Goal: Navigation & Orientation: Find specific page/section

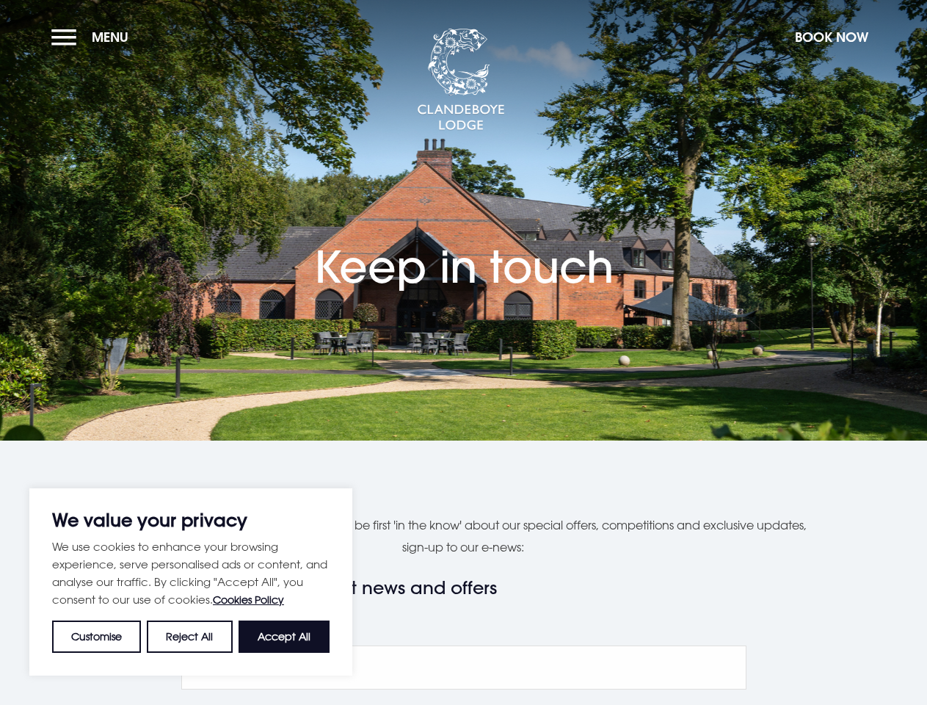
click at [463, 352] on section "Keep in touch" at bounding box center [463, 220] width 927 height 440
click at [97, 636] on button "Customise" at bounding box center [96, 636] width 89 height 32
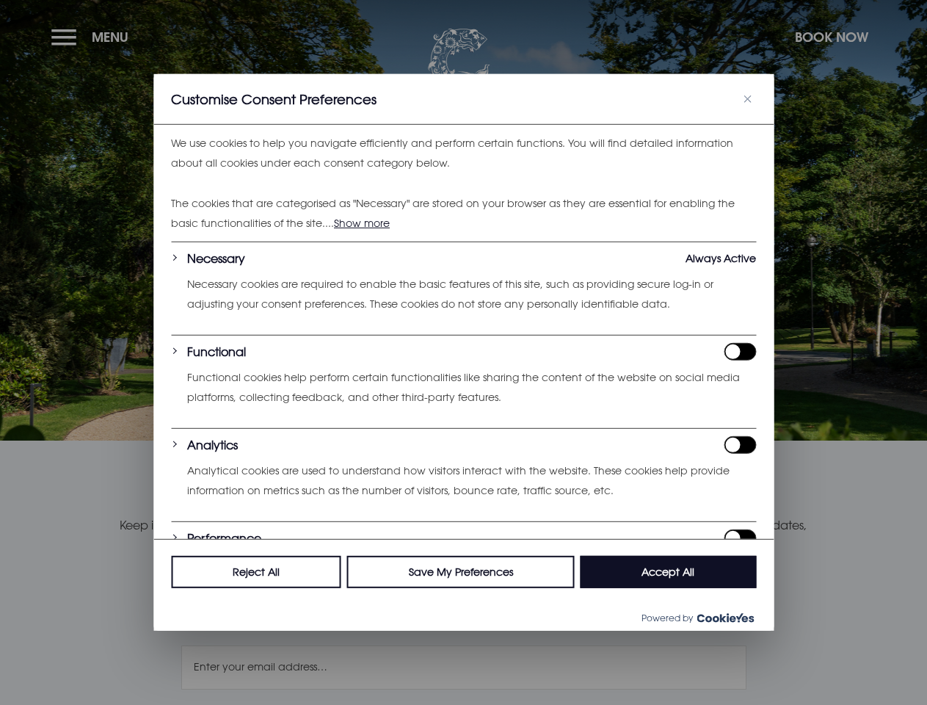
click at [190, 636] on div at bounding box center [463, 352] width 927 height 705
click at [284, 125] on div "Customise Consent Preferences" at bounding box center [463, 99] width 620 height 51
click at [93, 37] on div at bounding box center [463, 352] width 927 height 705
click at [831, 37] on div at bounding box center [463, 352] width 927 height 705
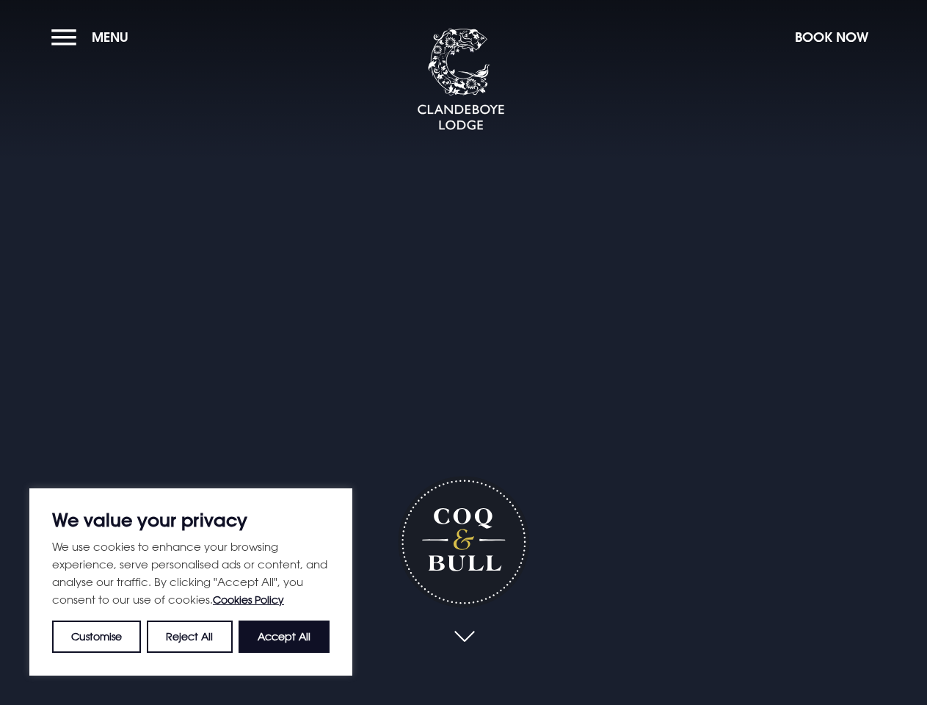
click at [463, 352] on div "Coq & Bull" at bounding box center [464, 399] width 206 height 565
click at [97, 636] on button "Customise" at bounding box center [96, 636] width 89 height 32
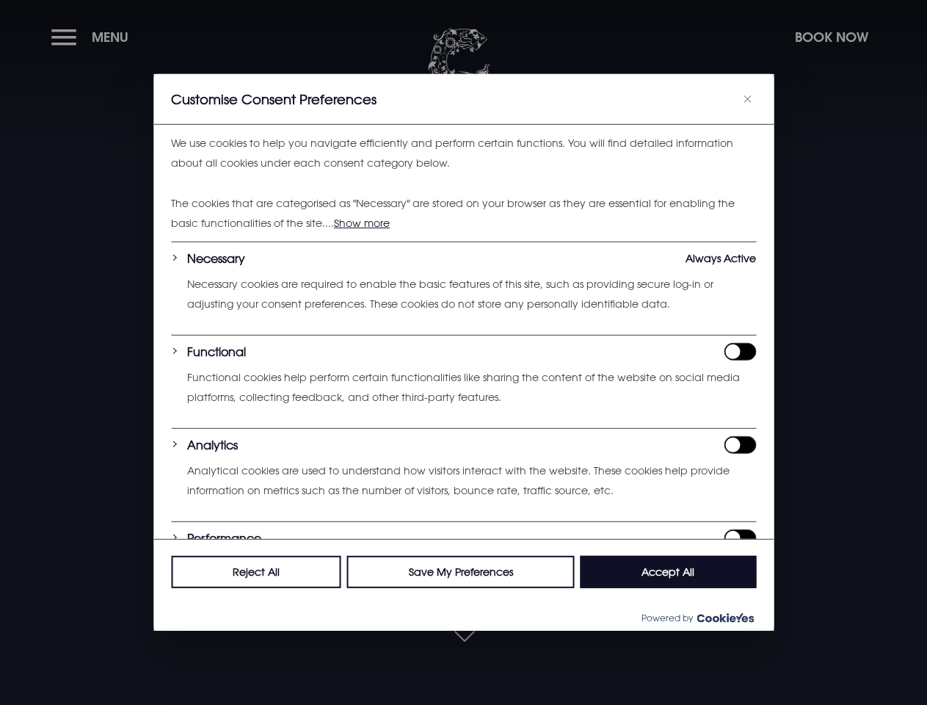
click at [190, 636] on div at bounding box center [463, 352] width 927 height 705
click at [93, 37] on div at bounding box center [463, 352] width 927 height 705
click at [831, 37] on div at bounding box center [463, 352] width 927 height 705
click at [464, 637] on div at bounding box center [463, 352] width 927 height 705
